Goal: Information Seeking & Learning: Understand process/instructions

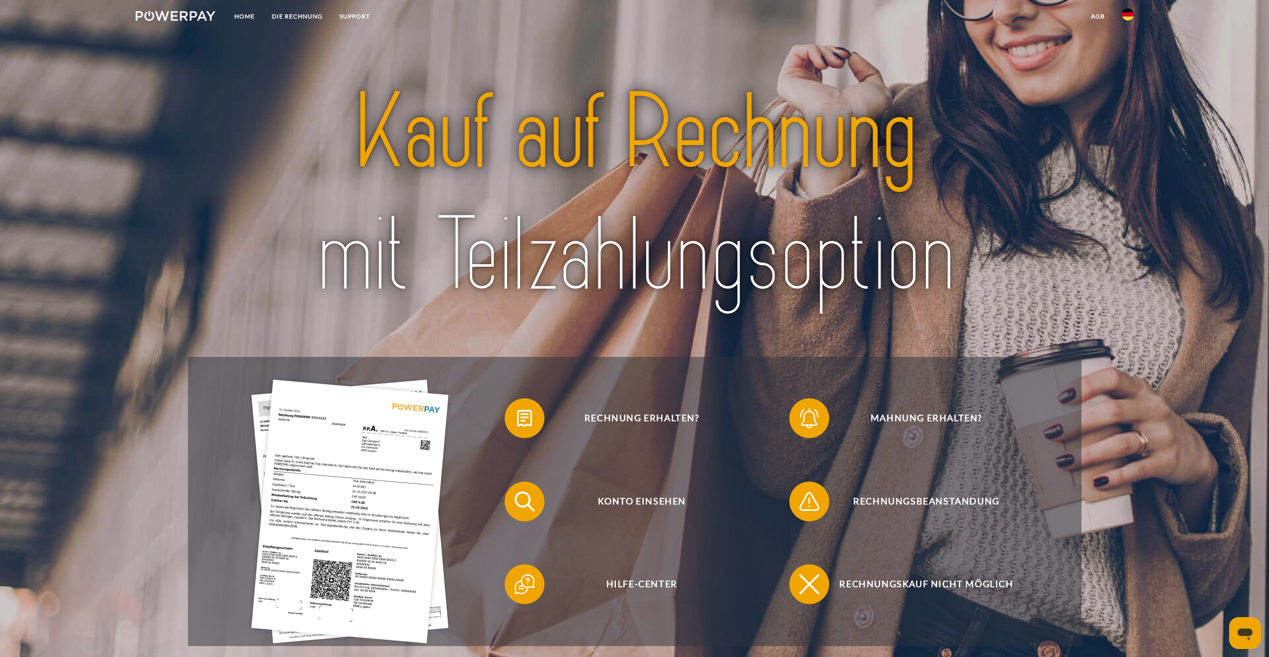
click at [1124, 15] on img at bounding box center [1128, 14] width 12 height 12
click at [1131, 48] on img at bounding box center [1128, 47] width 12 height 12
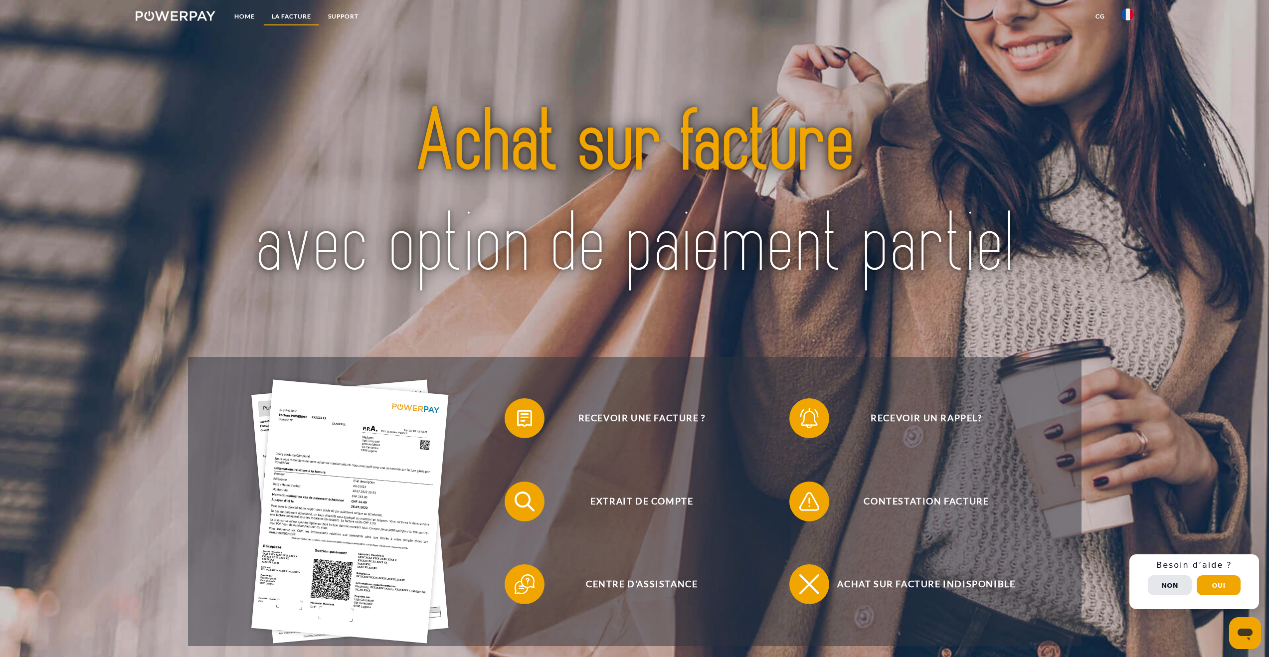
click at [287, 21] on link "LA FACTURE" at bounding box center [291, 16] width 56 height 18
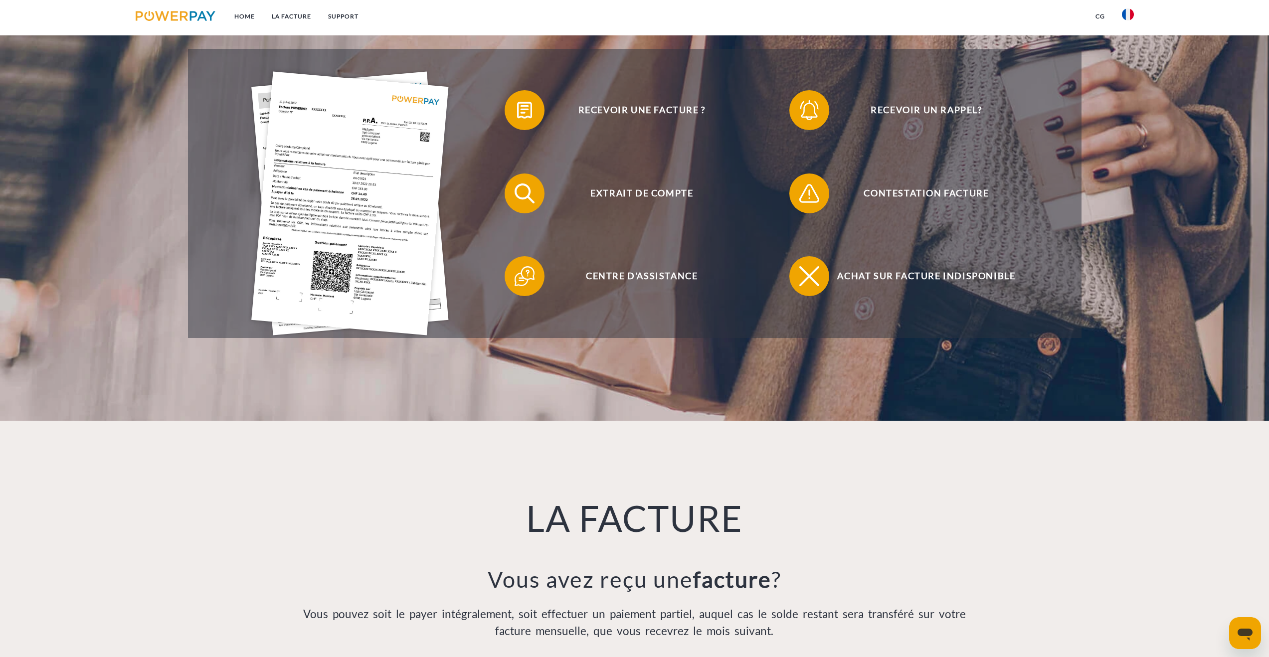
scroll to position [486, 0]
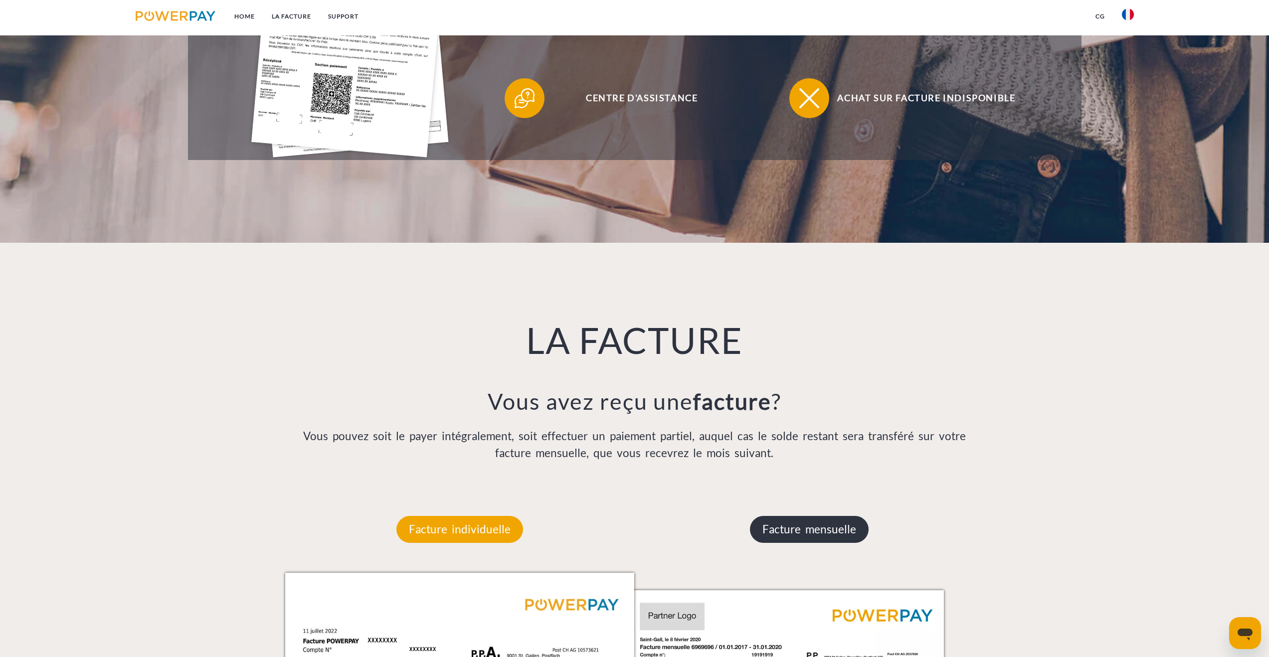
click at [842, 533] on p "Facture mensuelle" at bounding box center [809, 529] width 119 height 27
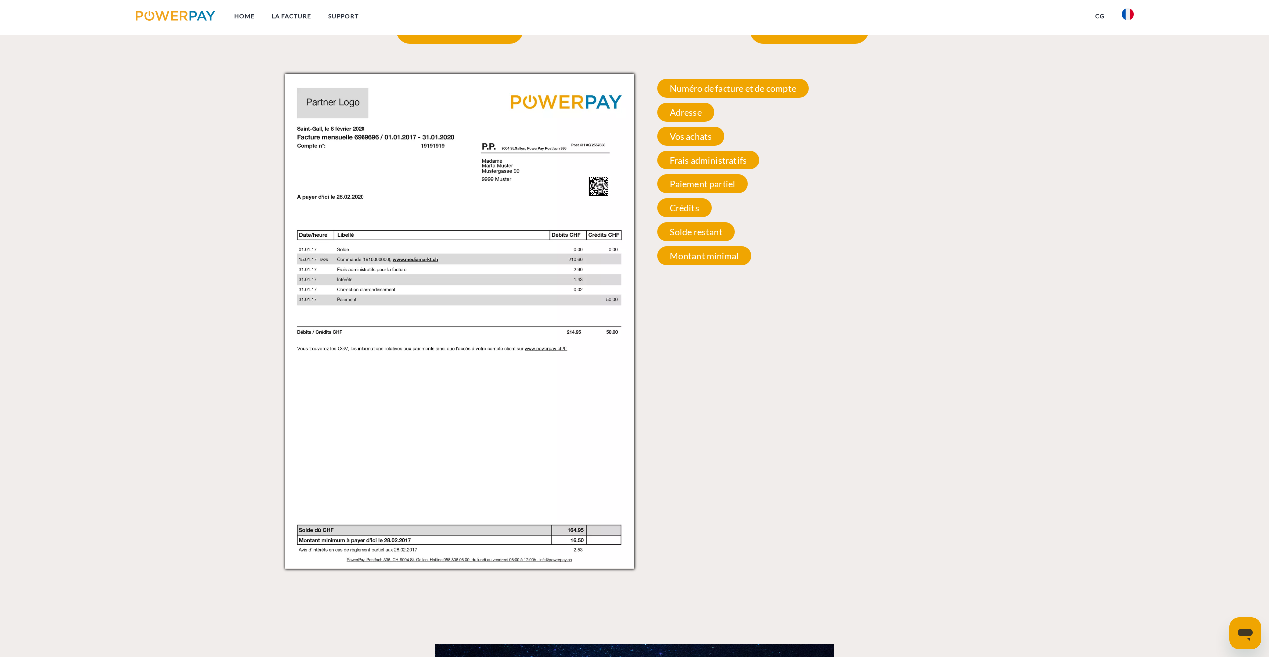
scroll to position [969, 0]
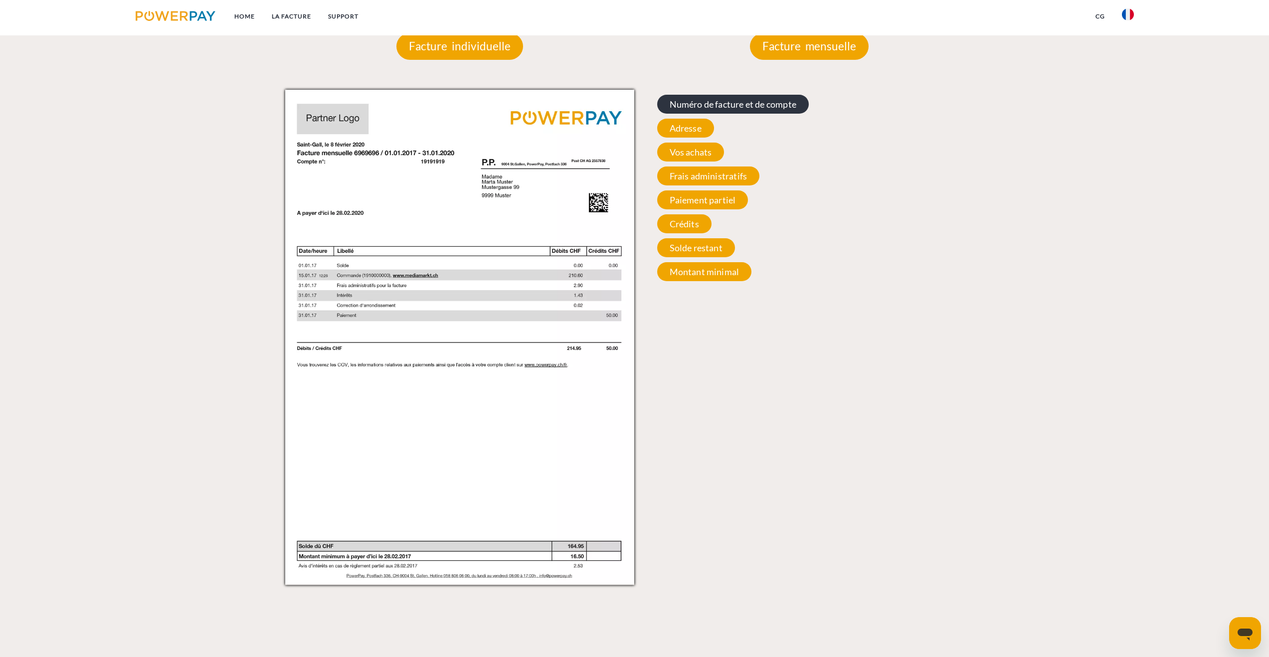
click at [696, 101] on span "Numéro de facture et de compte" at bounding box center [733, 104] width 152 height 19
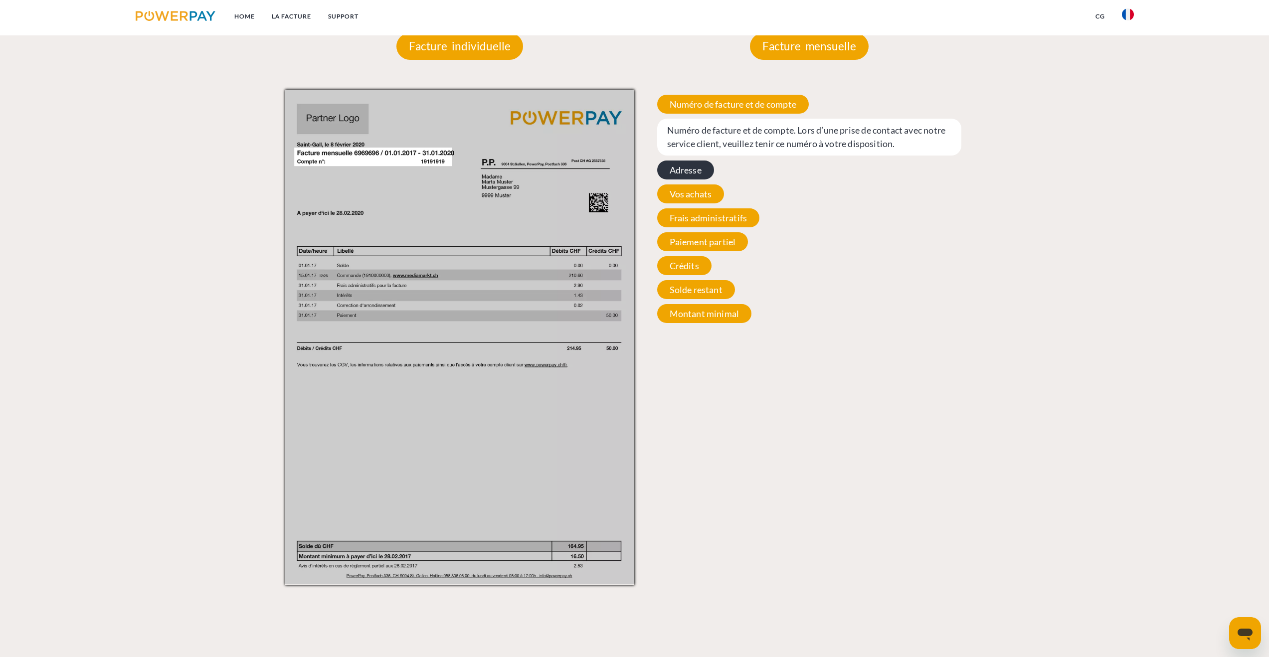
click at [692, 165] on span "Adresse" at bounding box center [685, 170] width 57 height 19
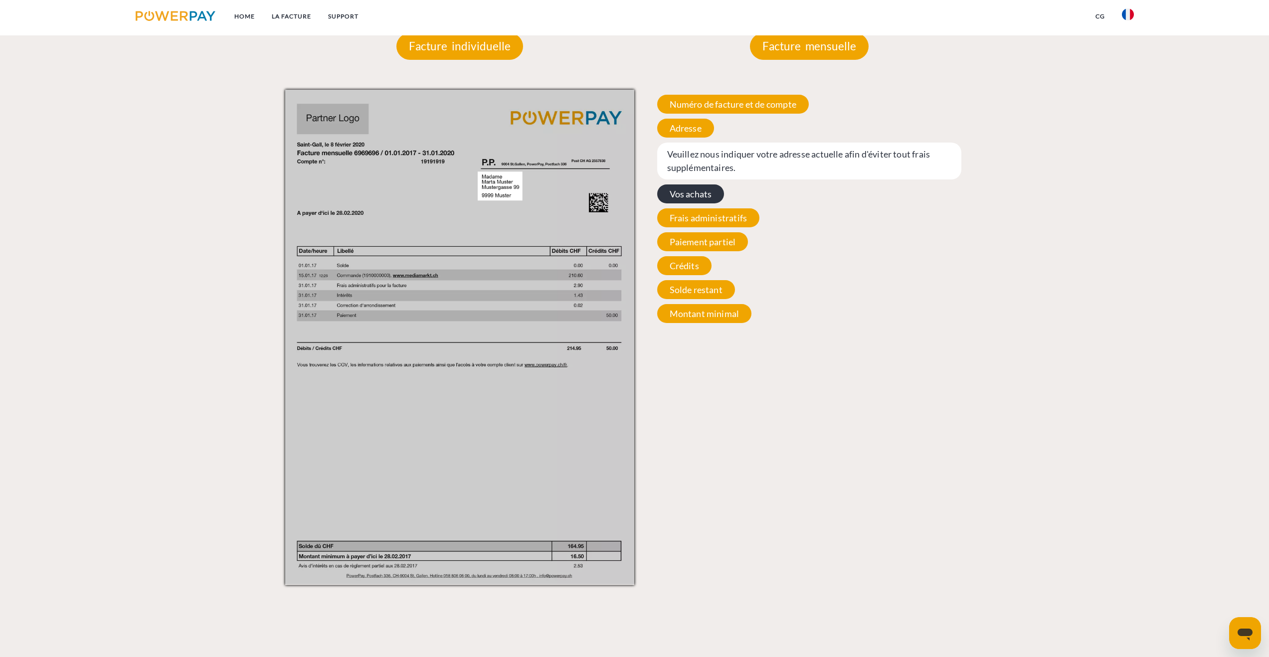
click at [695, 200] on span "Vos achats" at bounding box center [690, 193] width 67 height 19
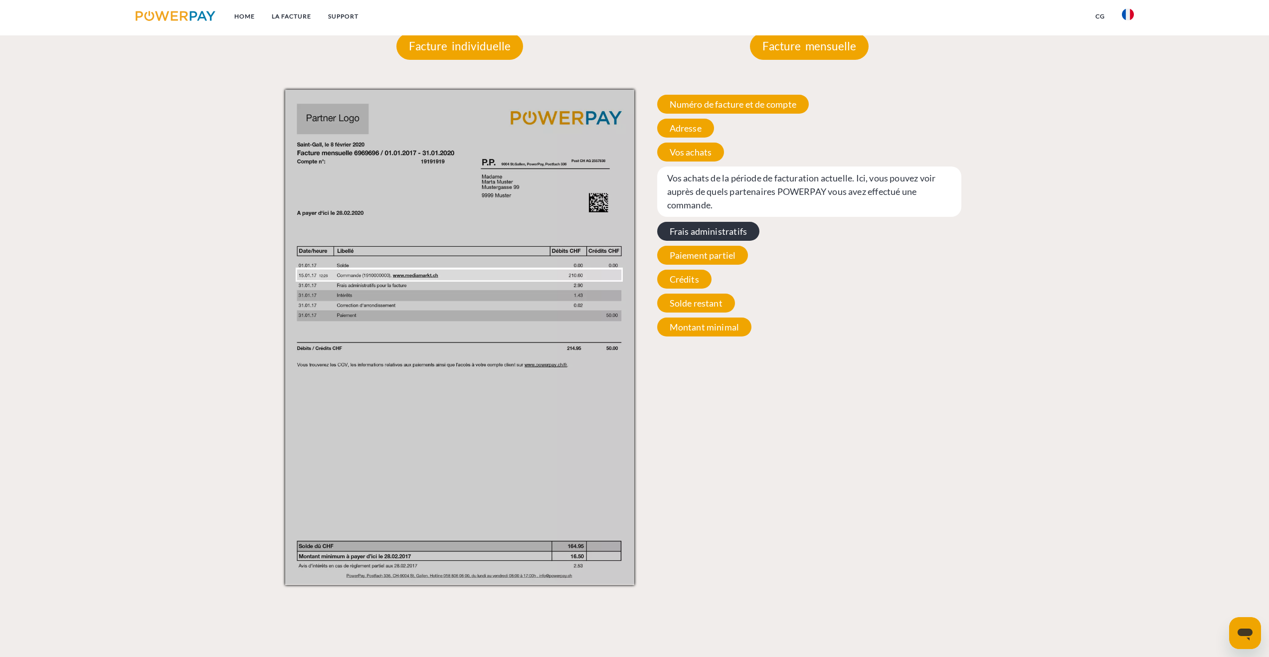
click at [719, 235] on span "Frais administratifs" at bounding box center [708, 231] width 103 height 19
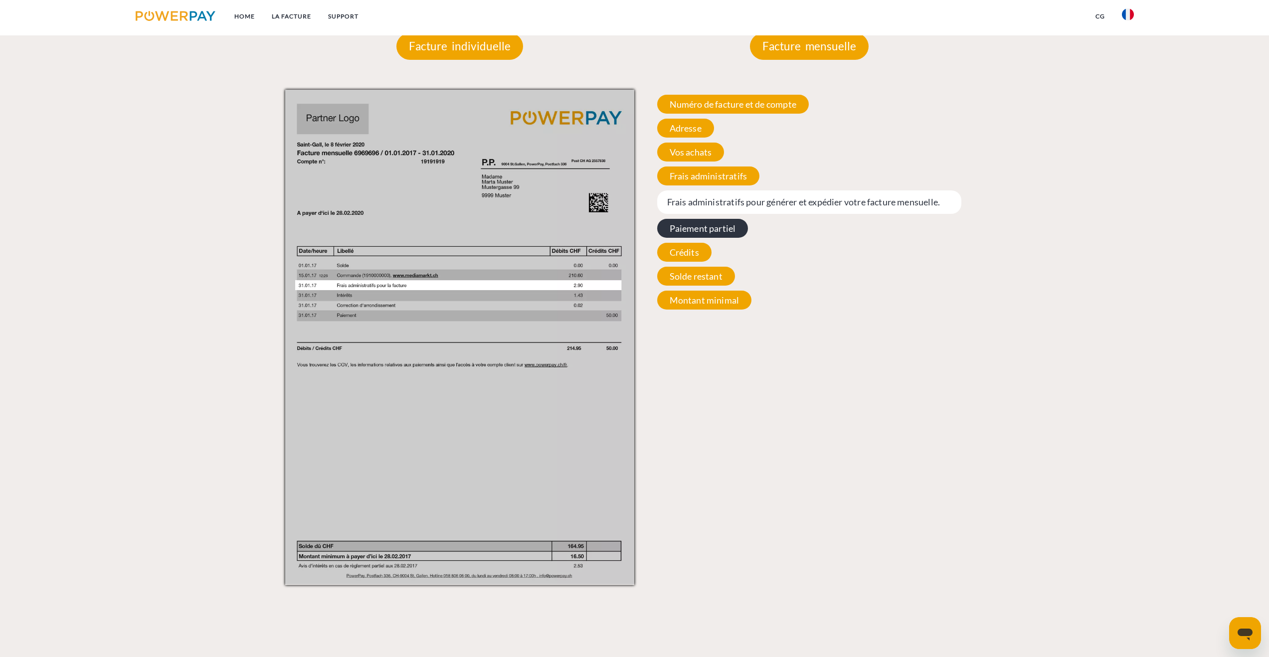
click at [717, 232] on span "Paiement partiel" at bounding box center [702, 228] width 91 height 19
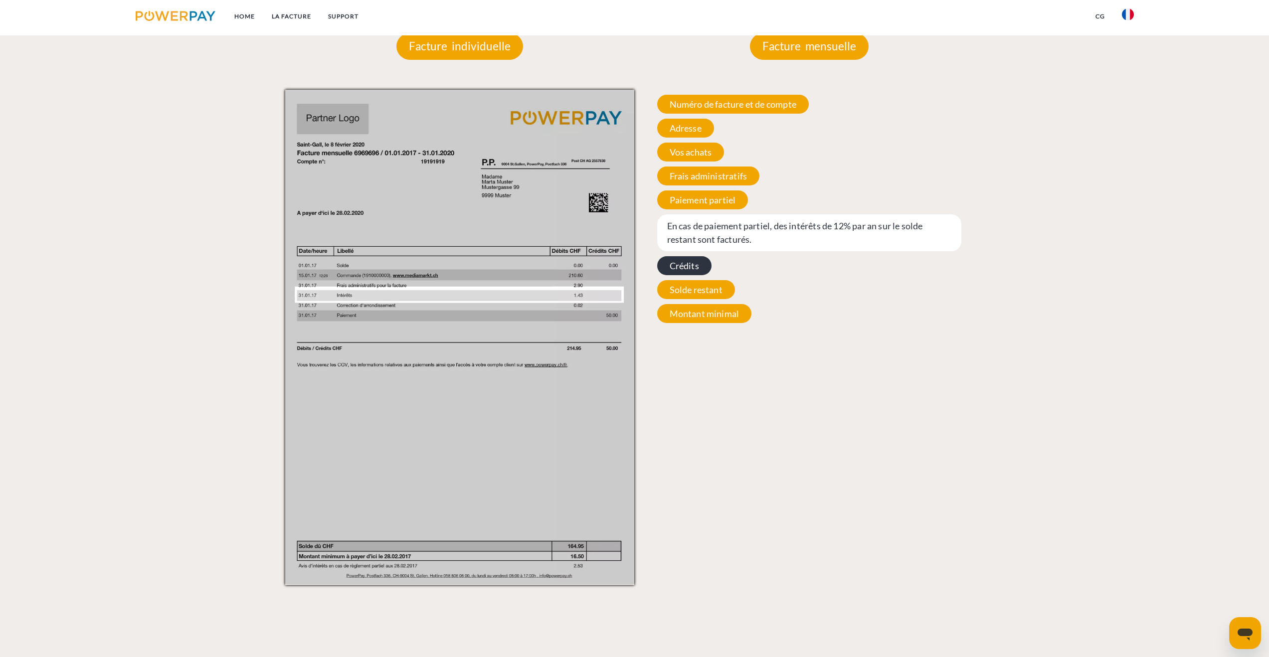
click at [700, 266] on span "Crédits" at bounding box center [684, 265] width 54 height 19
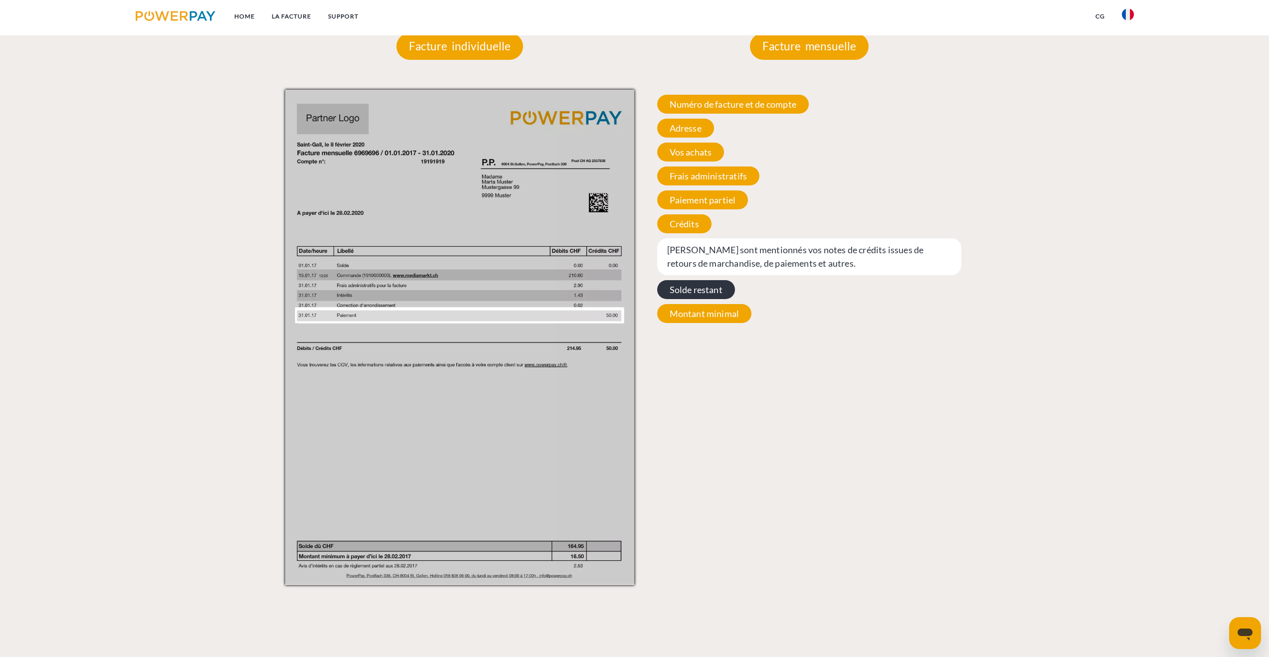
click at [727, 298] on span "Solde restant" at bounding box center [696, 289] width 78 height 19
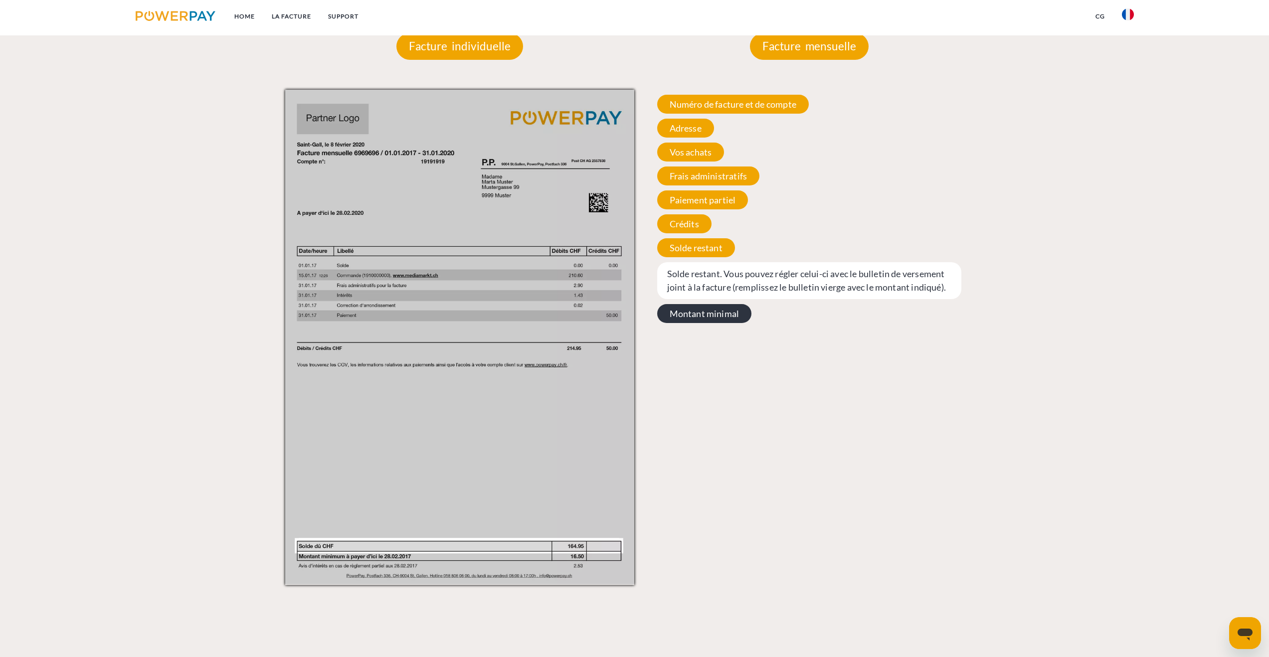
click at [723, 313] on span "Montant minimal" at bounding box center [704, 313] width 95 height 19
